Goal: Find specific page/section: Find specific page/section

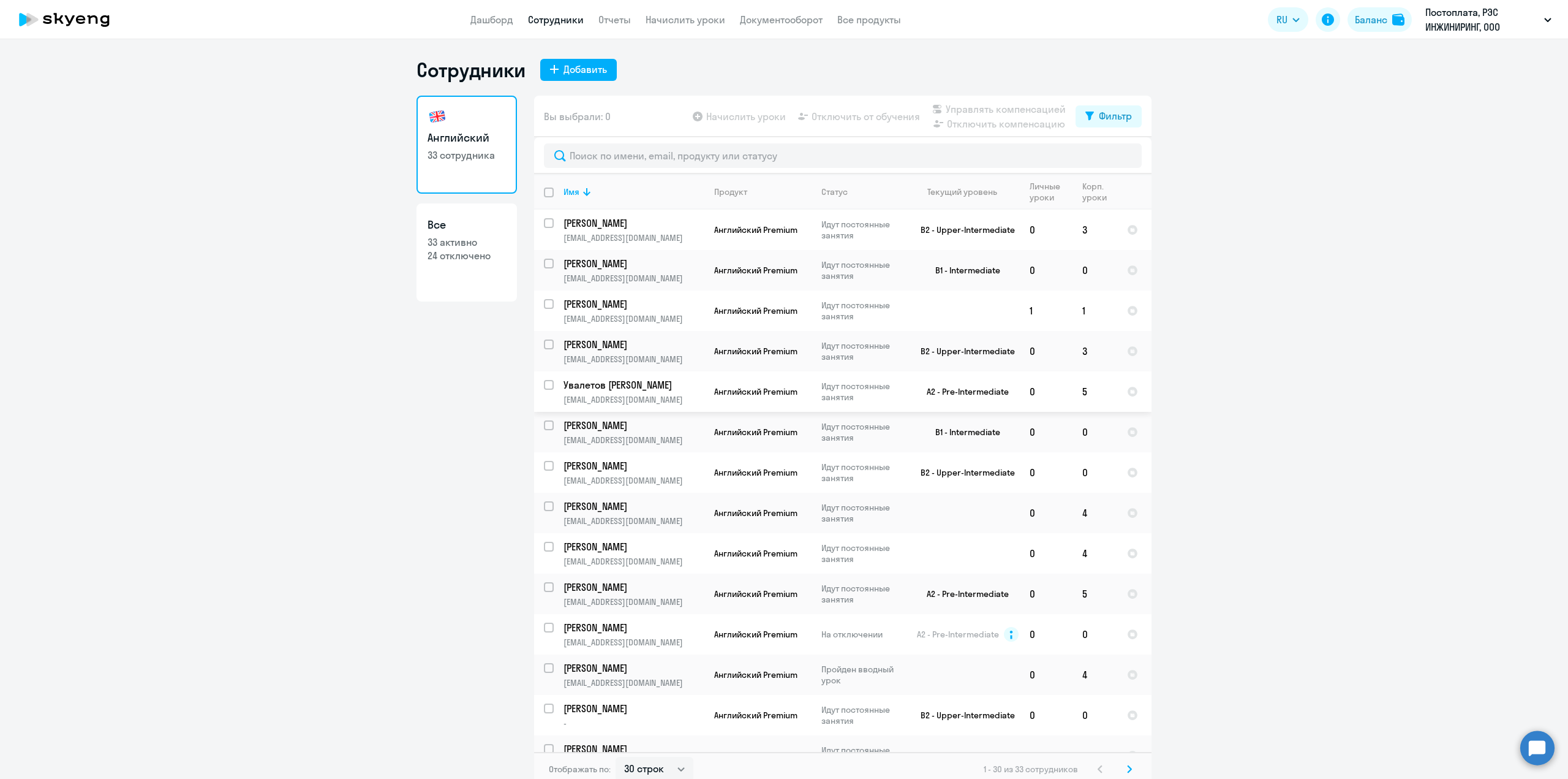
select select "30"
click at [1538, 17] on p "Постоплата, РЭС ИНЖИНИРИНГ, ООО" at bounding box center [1482, 20] width 114 height 30
click at [1430, 102] on li "КОМПЕНСАЦИЯ Постоплата, РЭС ИНЖИНИРИНГ, ООО" at bounding box center [1438, 87] width 237 height 30
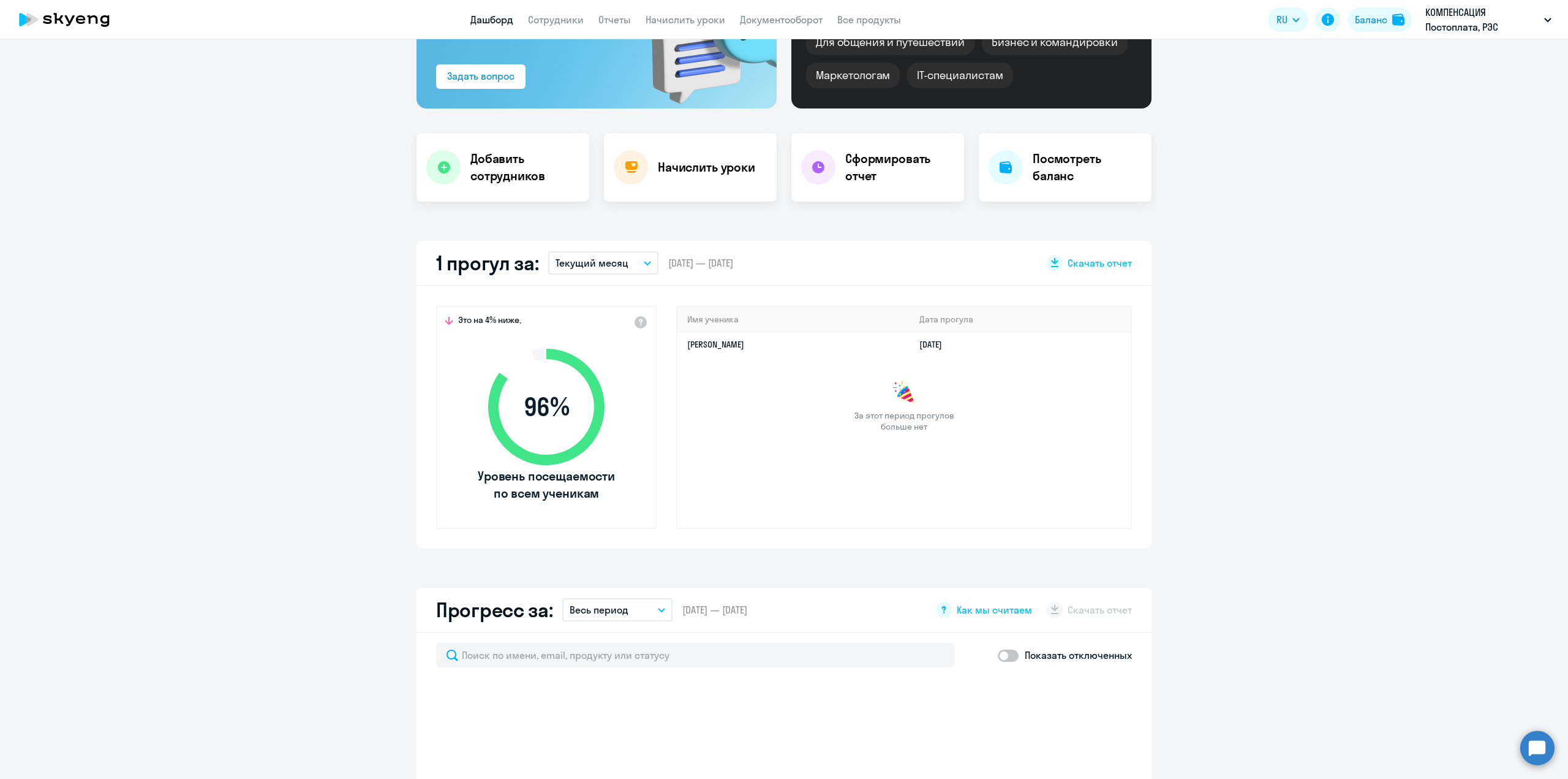
select select "30"
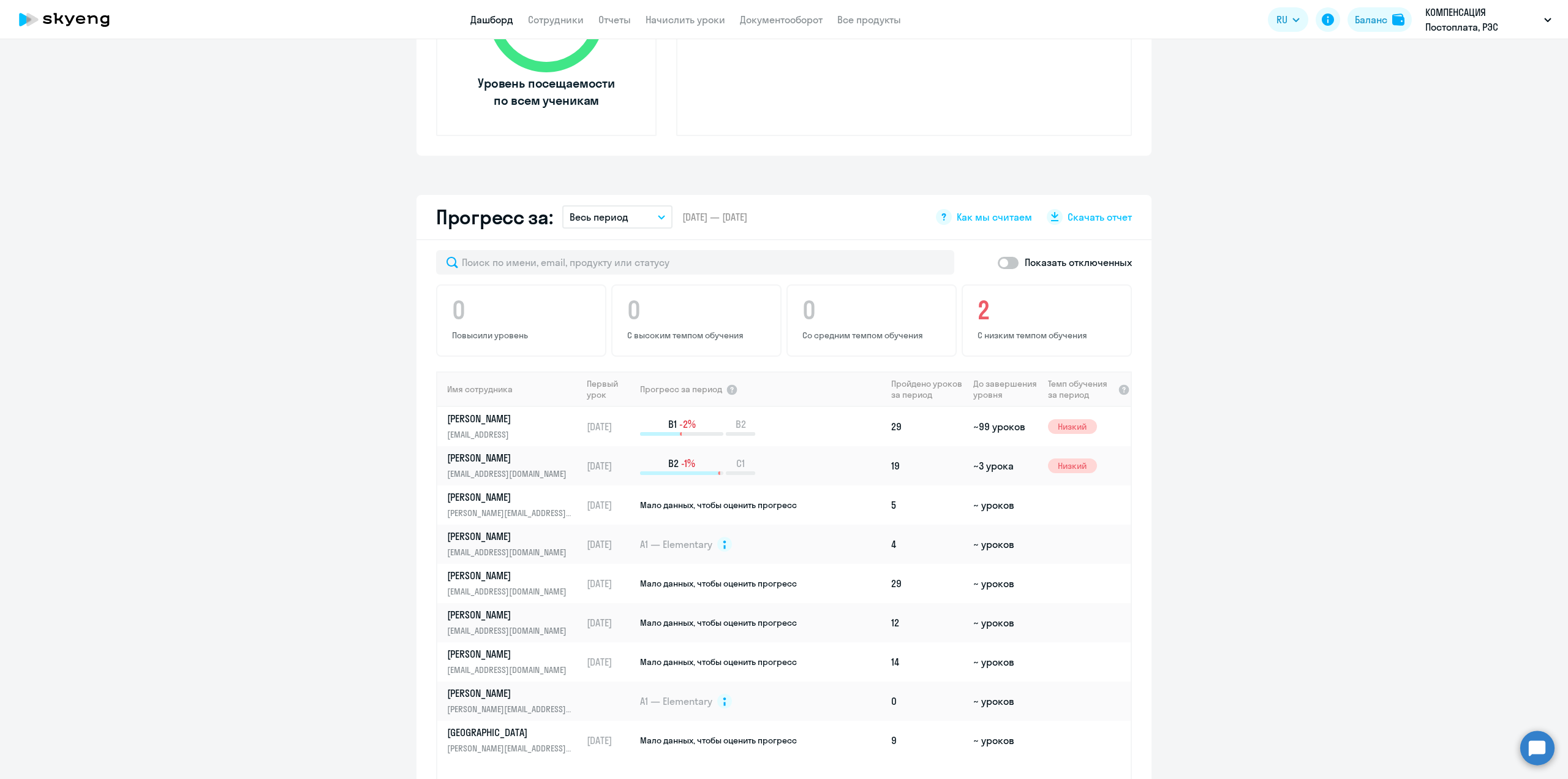
scroll to position [674, 0]
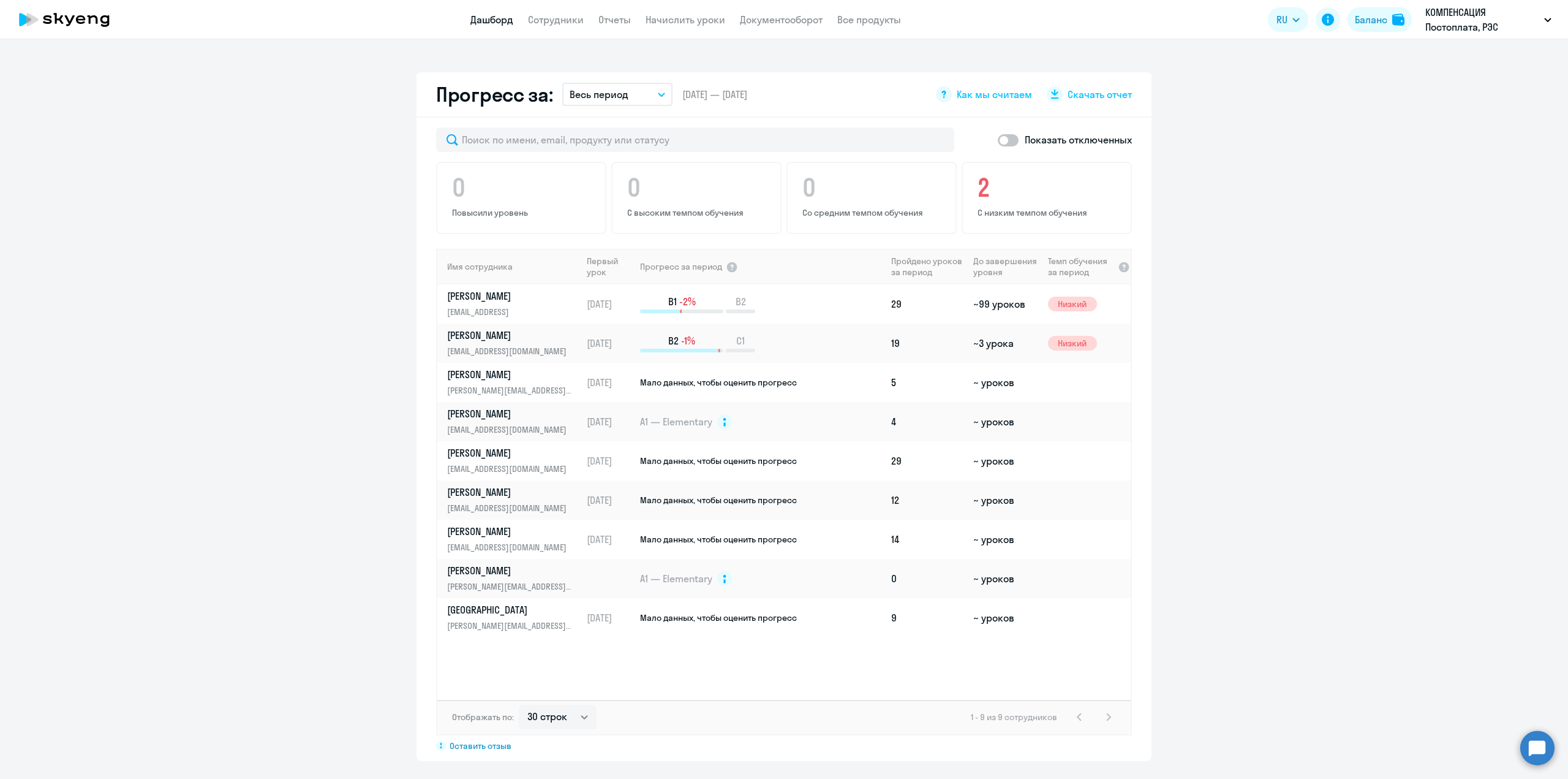
click at [1069, 720] on div "1 - 9 из 9 сотрудников" at bounding box center [1043, 717] width 145 height 15
click at [1110, 719] on div "1 - 9 из 9 сотрудников" at bounding box center [1043, 717] width 145 height 15
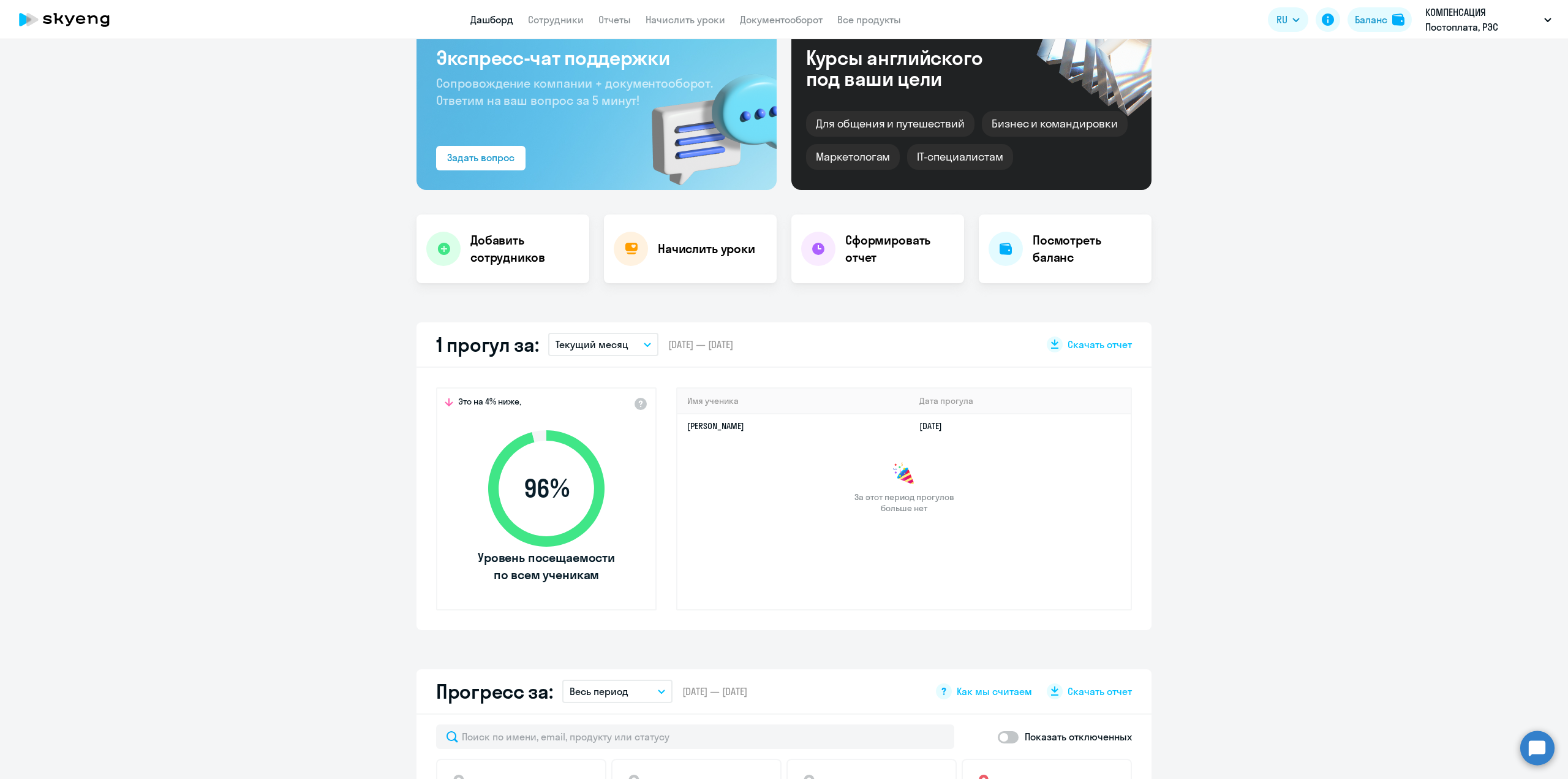
scroll to position [0, 0]
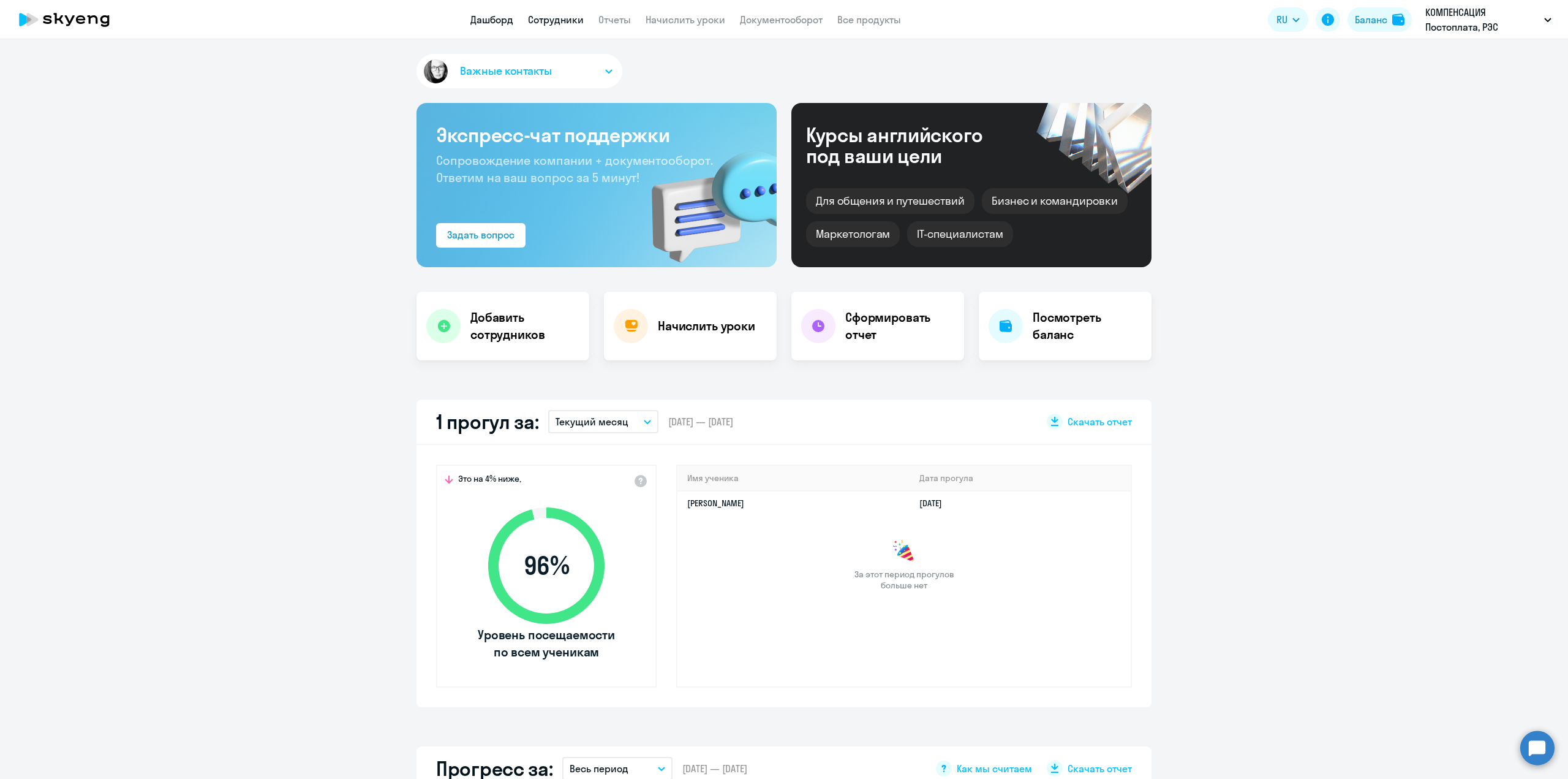
click at [552, 20] on link "Сотрудники" at bounding box center [556, 19] width 56 height 12
select select "30"
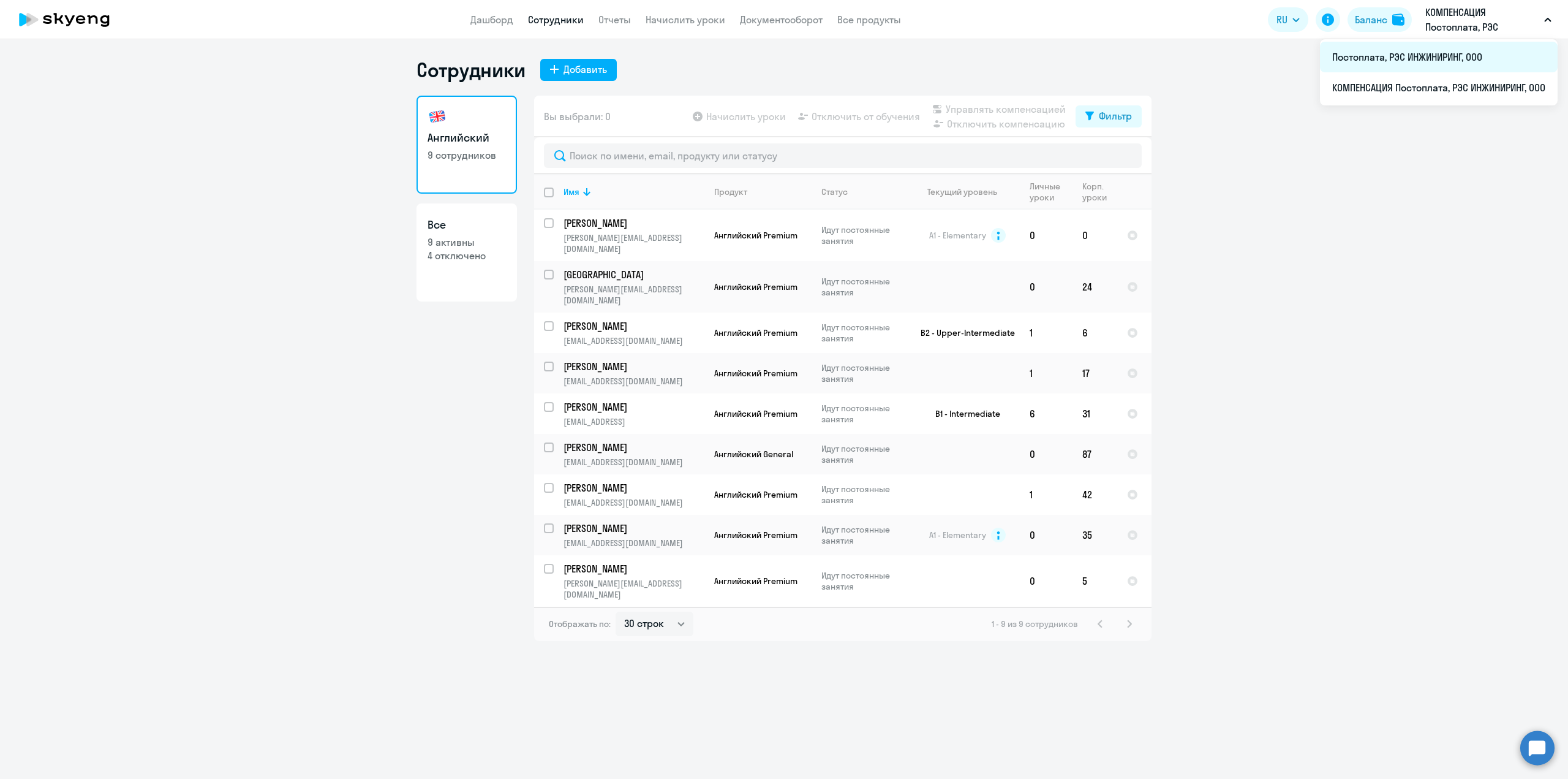
click at [1373, 56] on li "Постоплата, РЭС ИНЖИНИРИНГ, ООО" at bounding box center [1438, 57] width 237 height 30
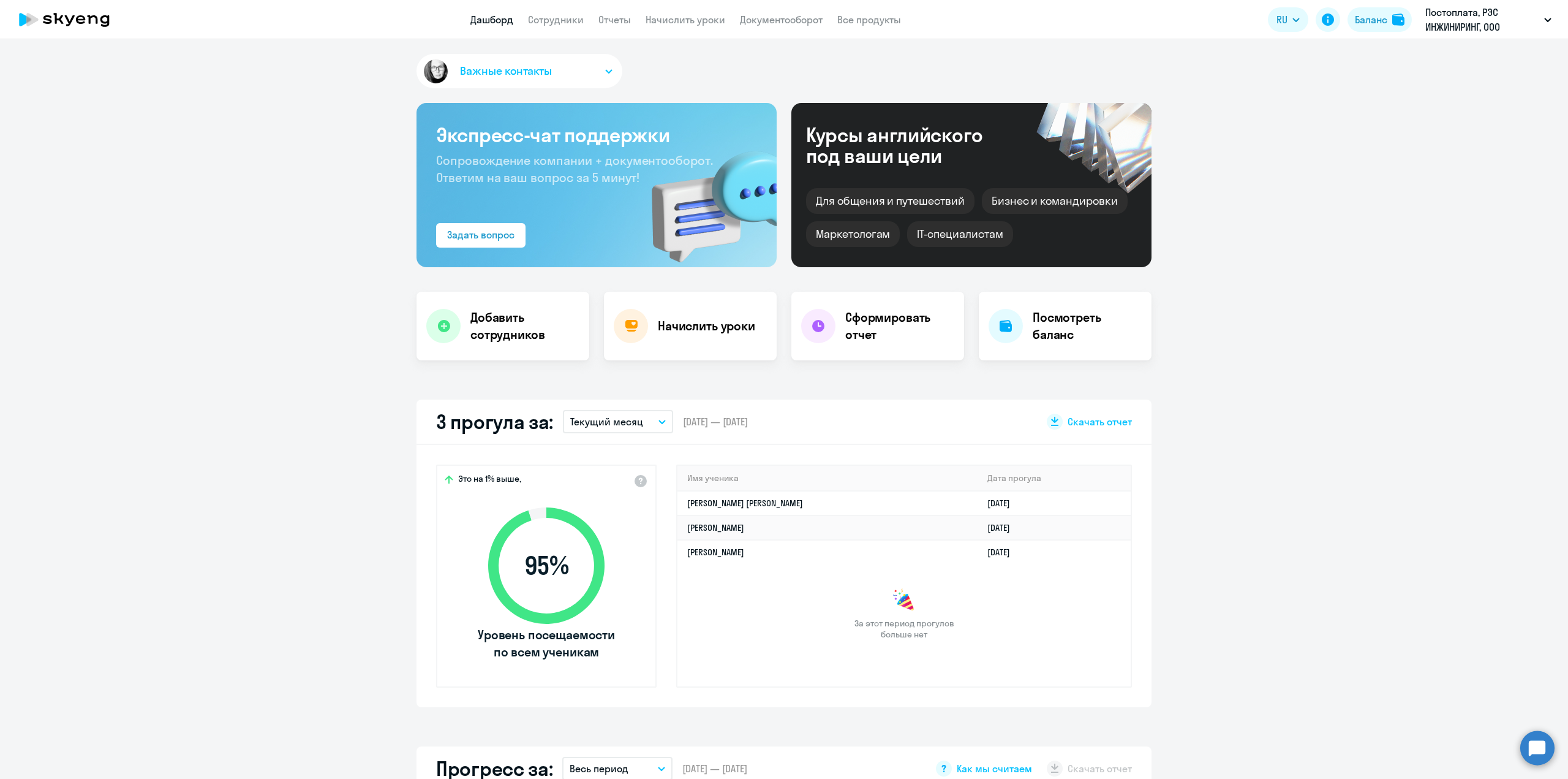
select select "30"
click at [549, 28] on app-header "Дашборд Сотрудники Отчеты Начислить уроки Документооборот Все продукты Дашборд …" at bounding box center [784, 20] width 1568 height 39
click at [559, 16] on link "Сотрудники" at bounding box center [556, 19] width 56 height 12
select select "30"
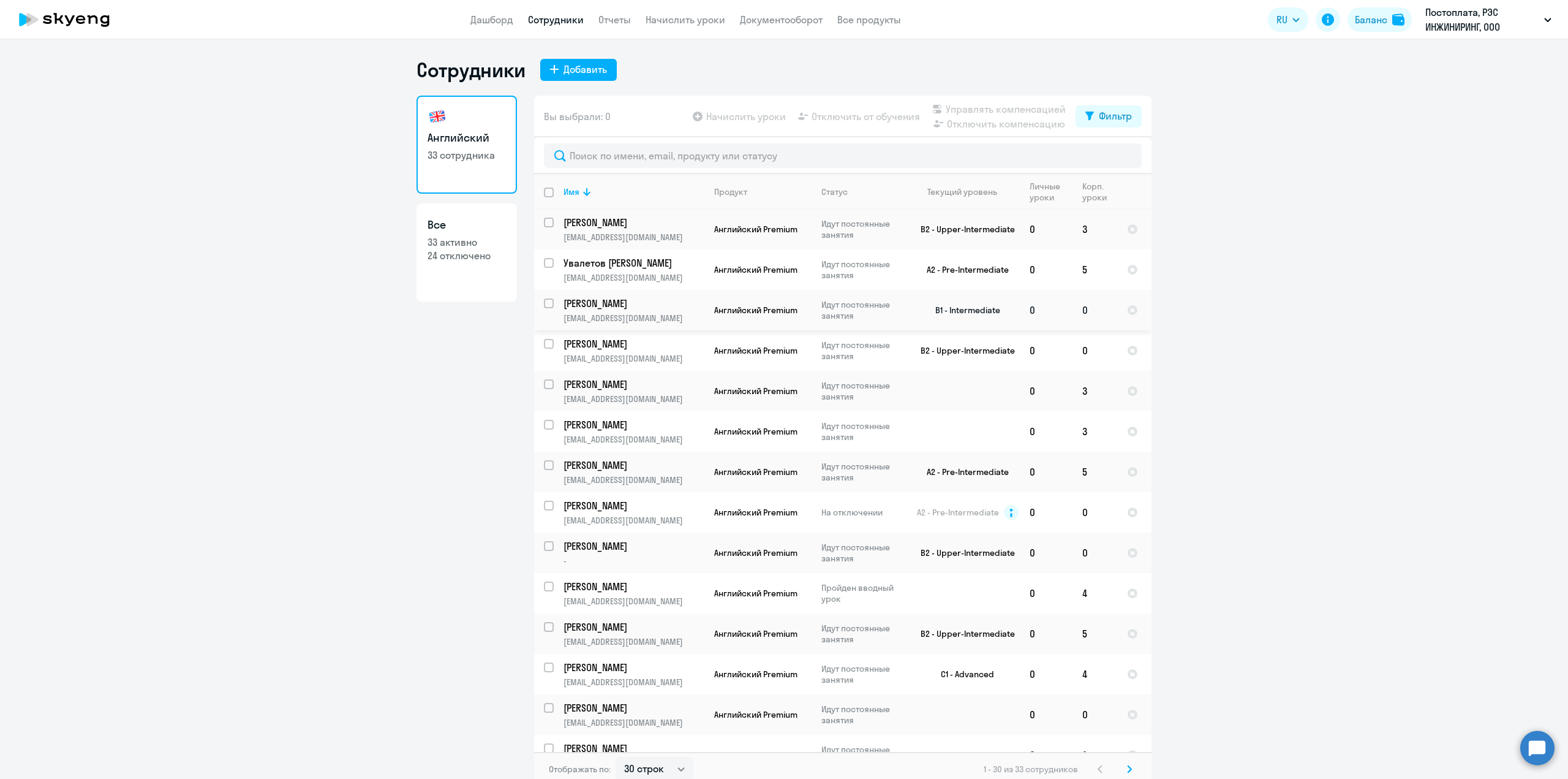
scroll to position [122, 0]
